Goal: Task Accomplishment & Management: Complete application form

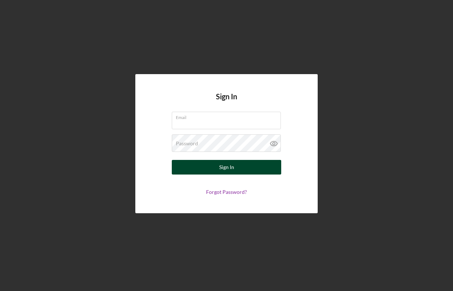
type input "[EMAIL_ADDRESS][DOMAIN_NAME]"
click at [226, 168] on div "Sign In" at bounding box center [226, 167] width 15 height 15
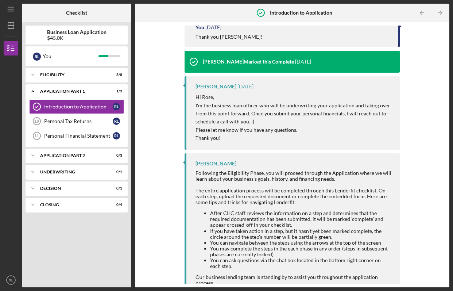
scroll to position [56, 0]
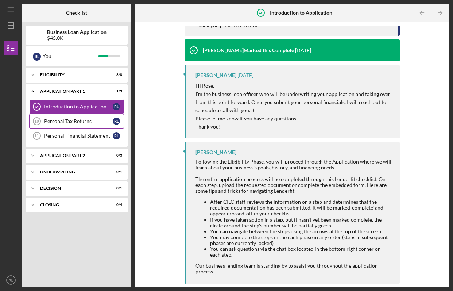
click at [88, 124] on div "Personal Tax Returns" at bounding box center [78, 121] width 69 height 6
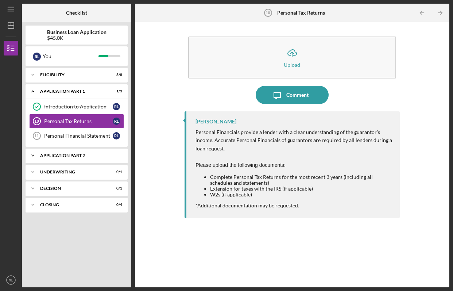
click at [80, 159] on div "Icon/Expander Application Part 2 0 / 3" at bounding box center [77, 155] width 102 height 15
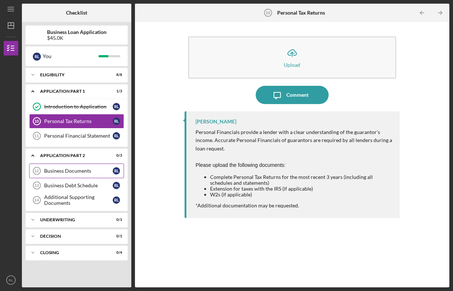
click at [79, 175] on link "Business Documents 12 Business Documents [PERSON_NAME]" at bounding box center [76, 170] width 95 height 15
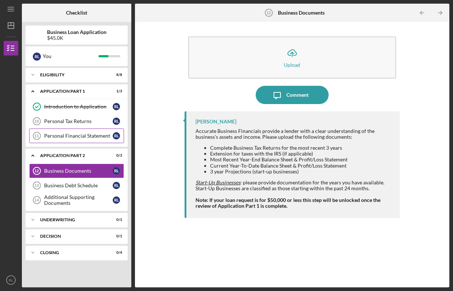
click at [70, 137] on div "Personal Financial Statement" at bounding box center [78, 136] width 69 height 6
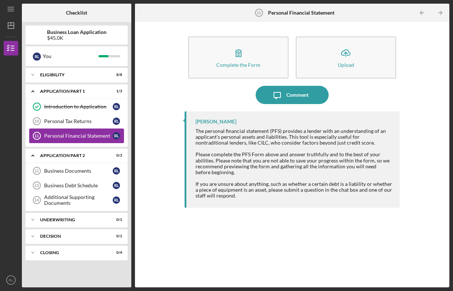
click at [69, 129] on link "Personal Financial Statement 11 Personal Financial Statement [PERSON_NAME]" at bounding box center [76, 135] width 95 height 15
click at [74, 123] on div "Personal Tax Returns" at bounding box center [78, 121] width 69 height 6
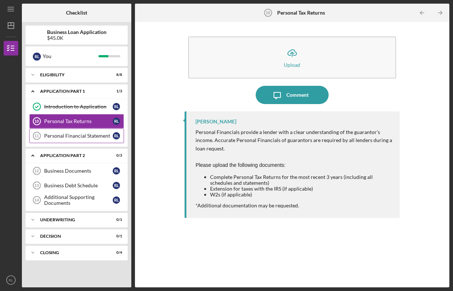
click at [91, 139] on link "Personal Financial Statement 11 Personal Financial Statement [PERSON_NAME]" at bounding box center [76, 135] width 95 height 15
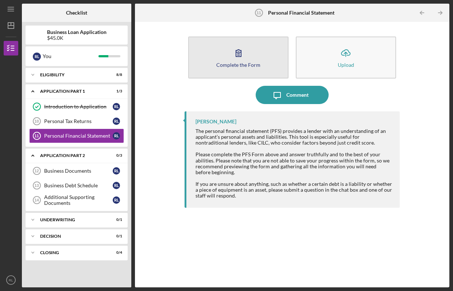
click at [222, 58] on button "Complete the Form Form" at bounding box center [238, 57] width 100 height 42
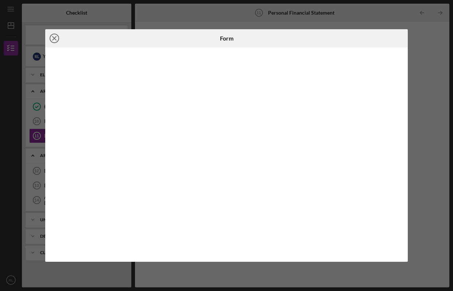
click at [56, 38] on icon "Icon/Close" at bounding box center [54, 38] width 18 height 18
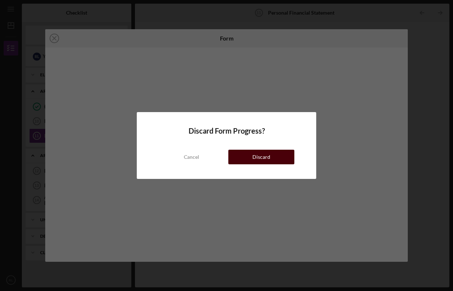
click at [260, 156] on div "Discard" at bounding box center [261, 156] width 18 height 15
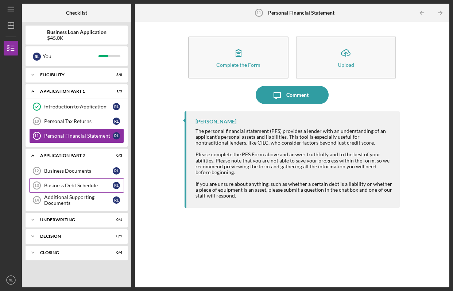
click at [60, 186] on div "Business Debt Schedule" at bounding box center [78, 185] width 69 height 6
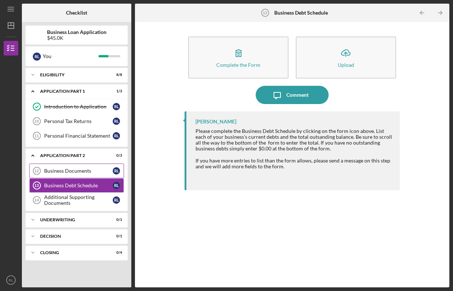
click at [90, 172] on div "Business Documents" at bounding box center [78, 171] width 69 height 6
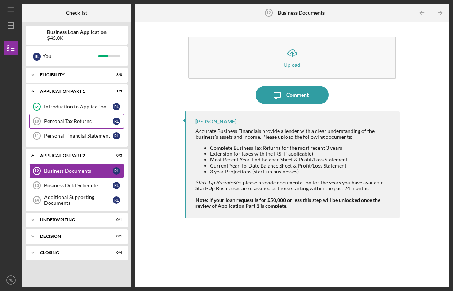
click at [78, 121] on div "Personal Tax Returns" at bounding box center [78, 121] width 69 height 6
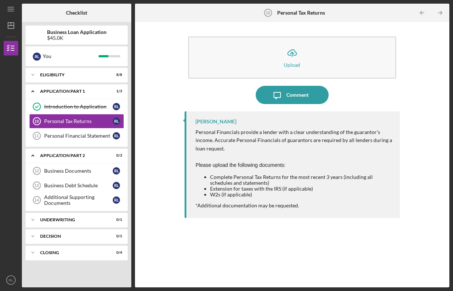
click at [93, 143] on div "Introduction to Application Introduction to Application [PERSON_NAME] Personal …" at bounding box center [77, 122] width 102 height 47
click at [94, 139] on div "Personal Financial Statement" at bounding box center [78, 136] width 69 height 6
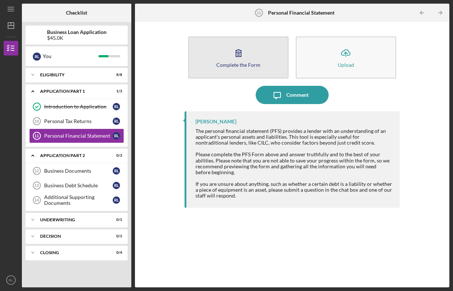
click at [252, 65] on div "Complete the Form" at bounding box center [238, 64] width 44 height 5
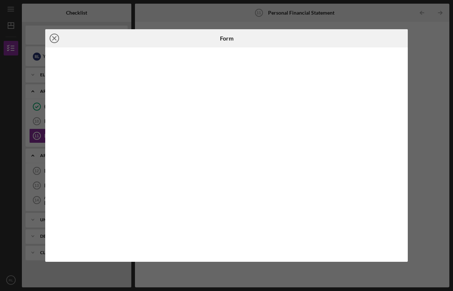
click at [57, 39] on icon "Icon/Close" at bounding box center [54, 38] width 18 height 18
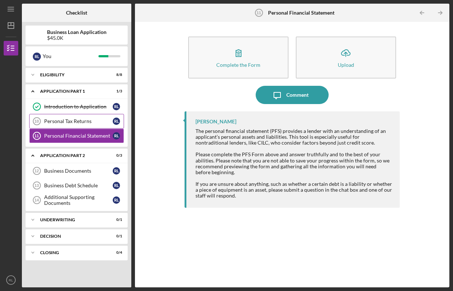
click at [82, 123] on div "Personal Tax Returns" at bounding box center [78, 121] width 69 height 6
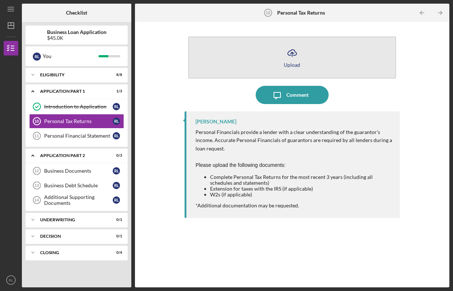
click at [295, 62] on div "Upload" at bounding box center [292, 64] width 16 height 5
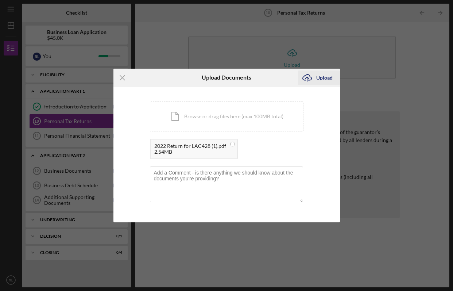
click at [319, 81] on div "Upload" at bounding box center [324, 77] width 16 height 15
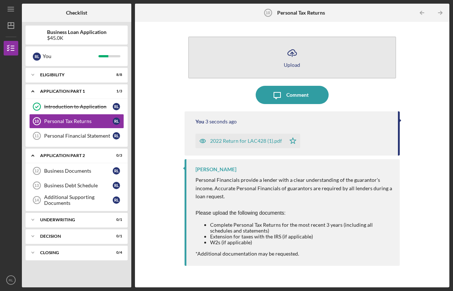
click at [292, 55] on icon "Icon/Upload" at bounding box center [292, 53] width 18 height 18
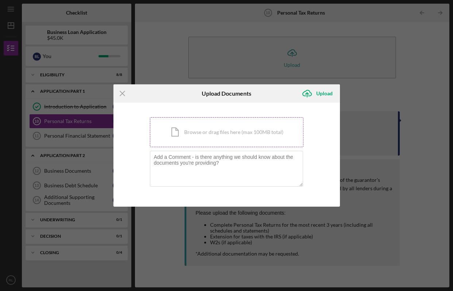
click at [244, 128] on div "Icon/Document Browse or drag files here (max 100MB total) Tap to choose files o…" at bounding box center [227, 132] width 154 height 30
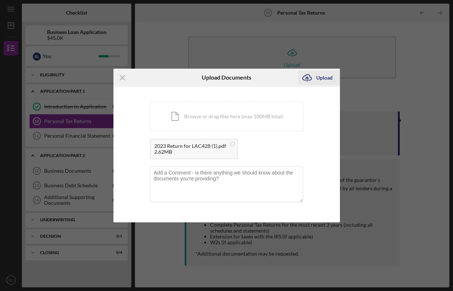
click at [323, 76] on div "Upload" at bounding box center [324, 77] width 16 height 15
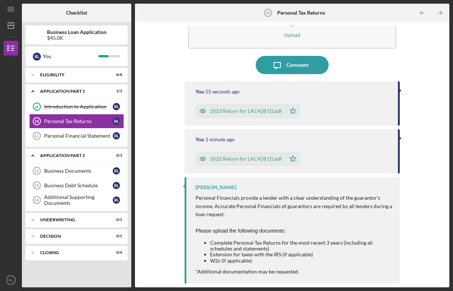
scroll to position [3, 0]
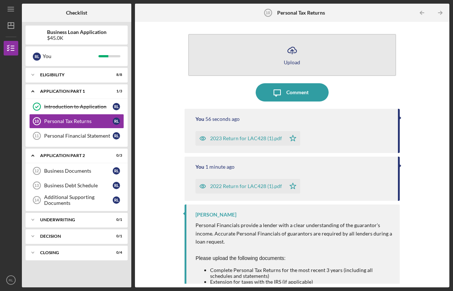
click at [290, 55] on icon "Icon/Upload" at bounding box center [292, 50] width 18 height 18
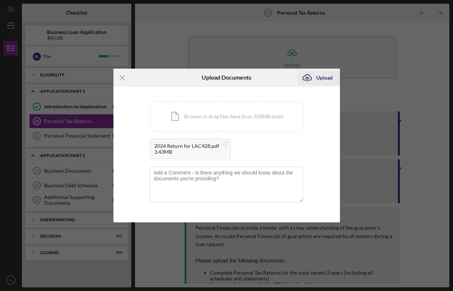
click at [321, 74] on div "Upload" at bounding box center [324, 77] width 16 height 15
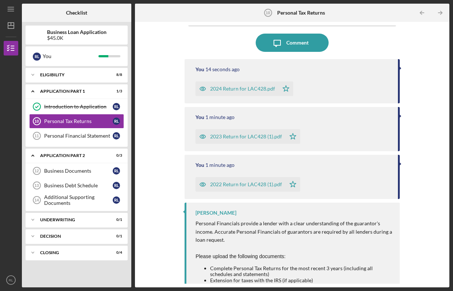
scroll to position [78, 0]
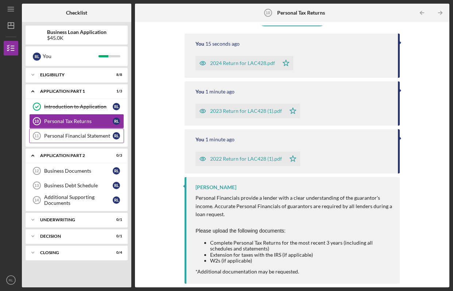
click at [91, 137] on div "Personal Financial Statement" at bounding box center [78, 136] width 69 height 6
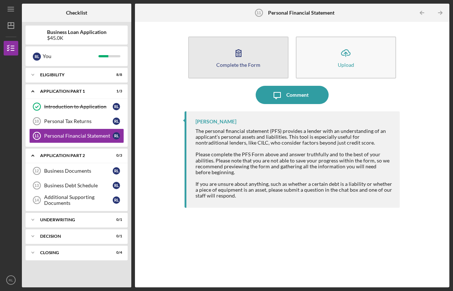
click at [237, 66] on div "Complete the Form" at bounding box center [238, 64] width 44 height 5
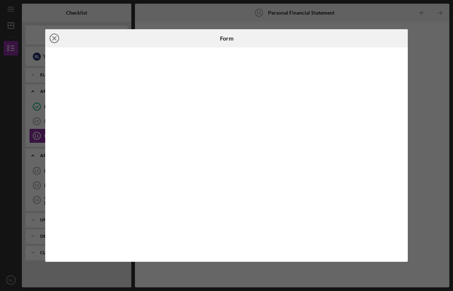
click at [52, 39] on icon "Icon/Close" at bounding box center [54, 38] width 18 height 18
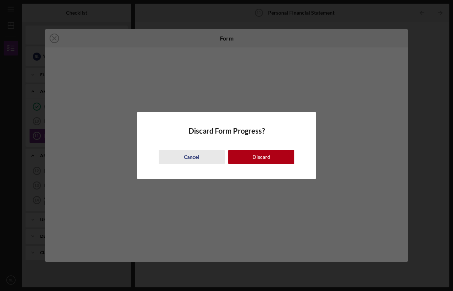
click at [206, 158] on button "Cancel" at bounding box center [192, 156] width 66 height 15
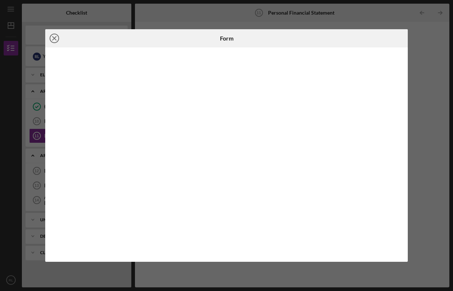
click at [53, 38] on line at bounding box center [55, 38] width 4 height 4
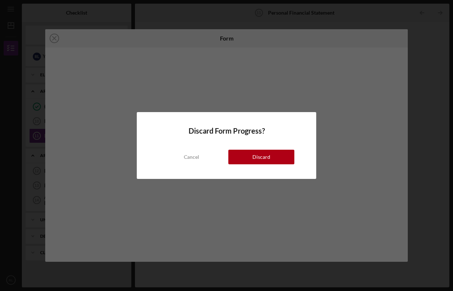
click at [274, 158] on button "Discard" at bounding box center [261, 156] width 66 height 15
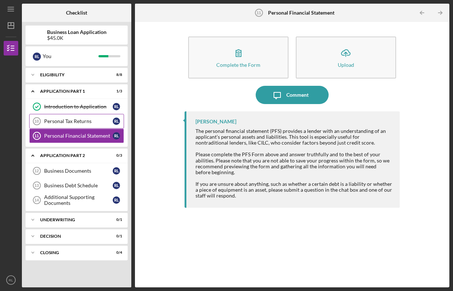
click at [85, 120] on div "Personal Tax Returns" at bounding box center [78, 121] width 69 height 6
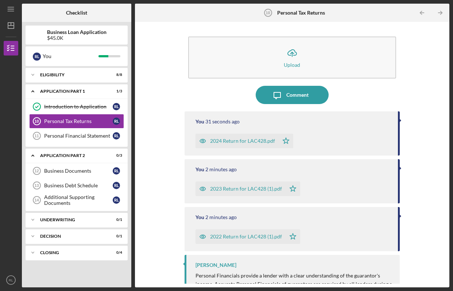
scroll to position [78, 0]
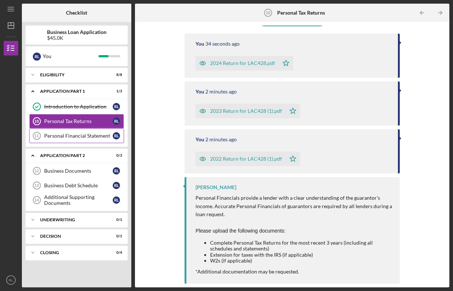
click at [61, 138] on link "Personal Financial Statement 11 Personal Financial Statement [PERSON_NAME]" at bounding box center [76, 135] width 95 height 15
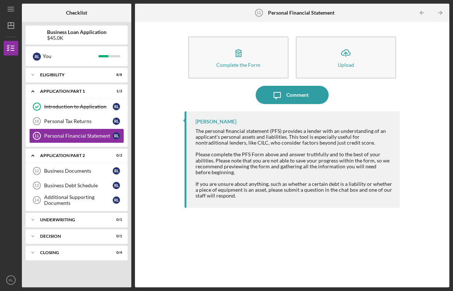
click at [230, 133] on div "The personal financial statement (PFS) provides a lender with an understanding …" at bounding box center [293, 163] width 197 height 70
click at [91, 173] on div "Business Documents" at bounding box center [78, 171] width 69 height 6
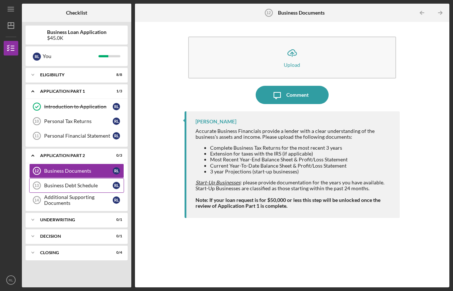
click at [85, 183] on div "Business Debt Schedule" at bounding box center [78, 185] width 69 height 6
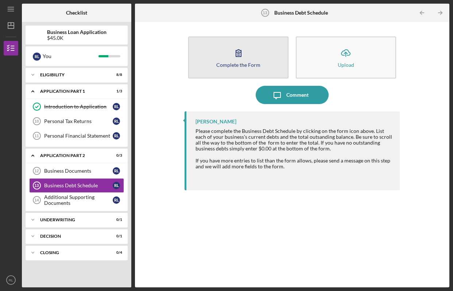
click at [262, 57] on button "Complete the Form Form" at bounding box center [238, 57] width 100 height 42
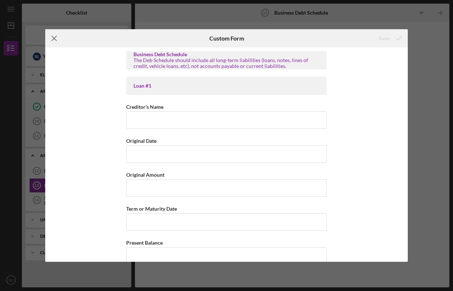
click at [53, 39] on line at bounding box center [54, 38] width 5 height 5
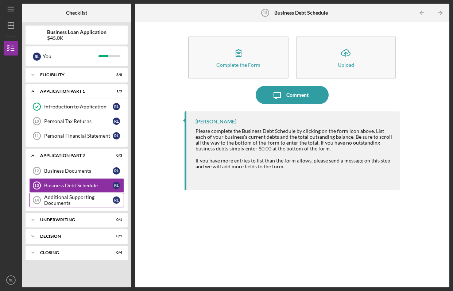
click at [78, 203] on div "Additional Supporting Documents" at bounding box center [78, 200] width 69 height 12
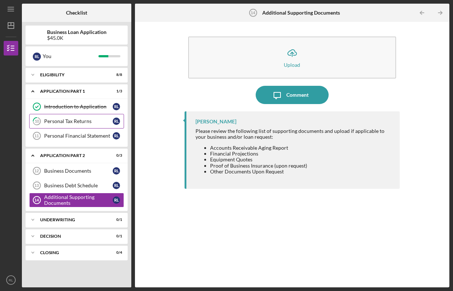
click at [78, 121] on div "Personal Tax Returns" at bounding box center [78, 121] width 69 height 6
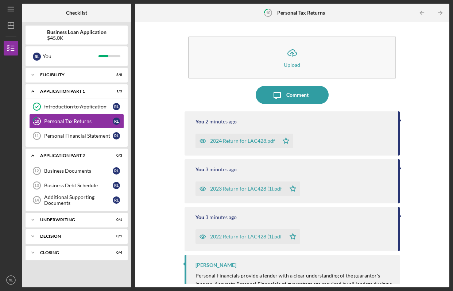
scroll to position [78, 0]
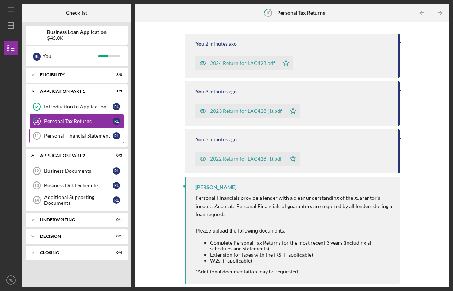
click at [81, 143] on link "Personal Financial Statement 11 Personal Financial Statement [PERSON_NAME]" at bounding box center [76, 135] width 95 height 15
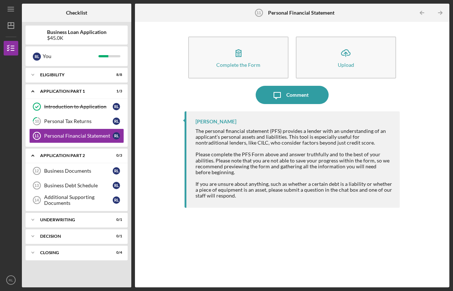
click at [149, 153] on div "Complete the Form Form Icon/Upload Upload Icon/Message Comment [PERSON_NAME] Th…" at bounding box center [292, 155] width 307 height 258
click at [78, 123] on div "Personal Tax Returns" at bounding box center [78, 121] width 69 height 6
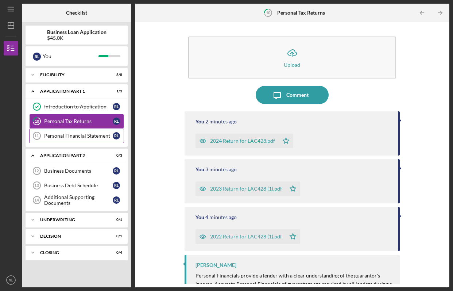
click at [84, 136] on div "Personal Financial Statement" at bounding box center [78, 136] width 69 height 6
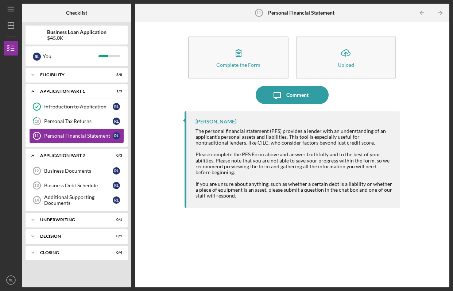
click at [218, 145] on div "The personal financial statement (PFS) provides a lender with an understanding …" at bounding box center [293, 163] width 197 height 70
click at [437, 13] on icon "Icon/Table Pagination Arrow" at bounding box center [440, 13] width 16 height 16
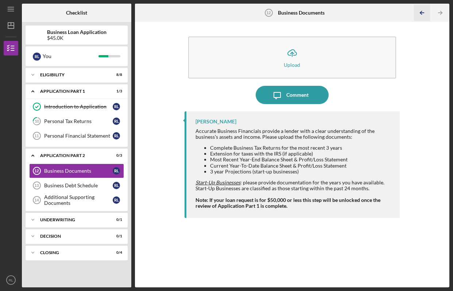
click at [424, 11] on icon "Icon/Table Pagination Arrow" at bounding box center [421, 13] width 16 height 16
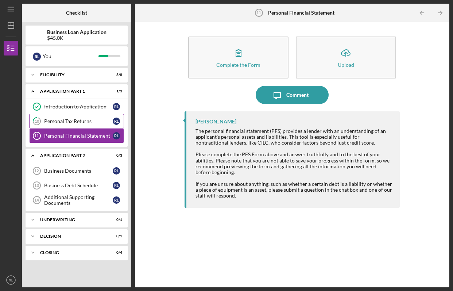
click at [87, 122] on div "Personal Tax Returns" at bounding box center [78, 121] width 69 height 6
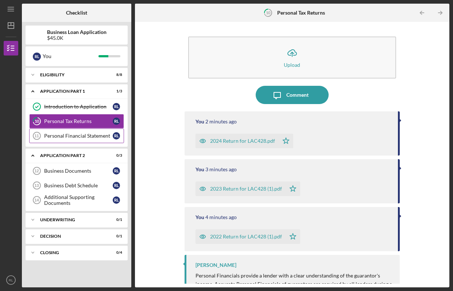
click at [84, 139] on div "Personal Financial Statement" at bounding box center [78, 136] width 69 height 6
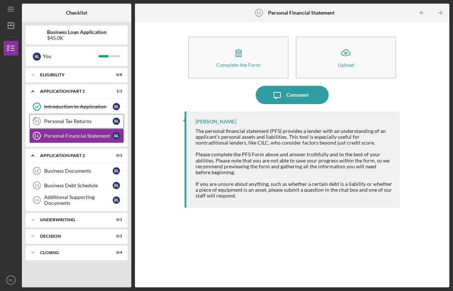
click at [84, 128] on link "10 Personal Tax Returns [PERSON_NAME]" at bounding box center [76, 121] width 95 height 15
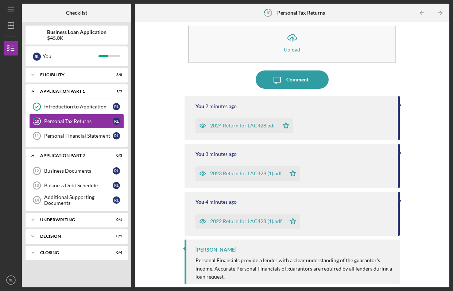
scroll to position [78, 0]
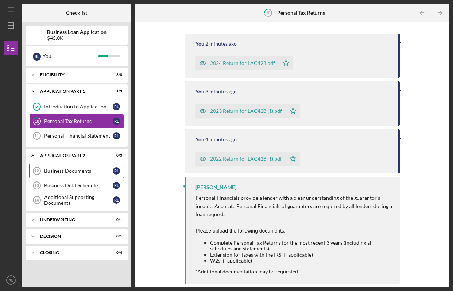
click at [87, 174] on link "Business Documents 12 Business Documents [PERSON_NAME]" at bounding box center [76, 170] width 95 height 15
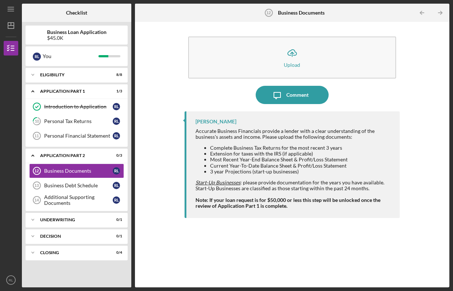
click at [234, 152] on li "Extension for taxes with the IRS (if applicable)" at bounding box center [301, 154] width 182 height 6
drag, startPoint x: 223, startPoint y: 161, endPoint x: 251, endPoint y: 160, distance: 27.4
click at [251, 160] on li "Most Recent Year-End Balance Sheet & Profit/Loss Statement" at bounding box center [301, 159] width 182 height 6
click at [261, 166] on li "Current Year-To-Date Balance Sheet & Profit/Loss Statement" at bounding box center [301, 166] width 182 height 6
click at [89, 185] on div "Business Debt Schedule" at bounding box center [78, 185] width 69 height 6
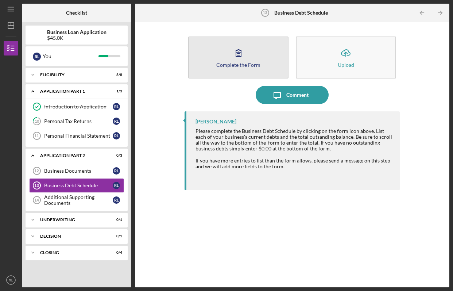
click at [237, 61] on icon "button" at bounding box center [238, 53] width 18 height 18
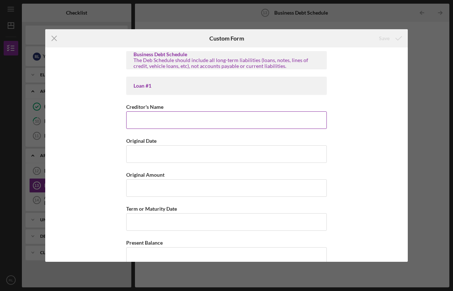
click at [215, 118] on input "Creditor's Name" at bounding box center [226, 120] width 201 height 18
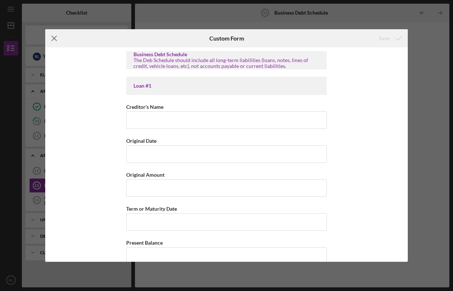
click at [58, 34] on icon "Icon/Menu Close" at bounding box center [54, 38] width 18 height 18
